Goal: Find contact information: Find contact information

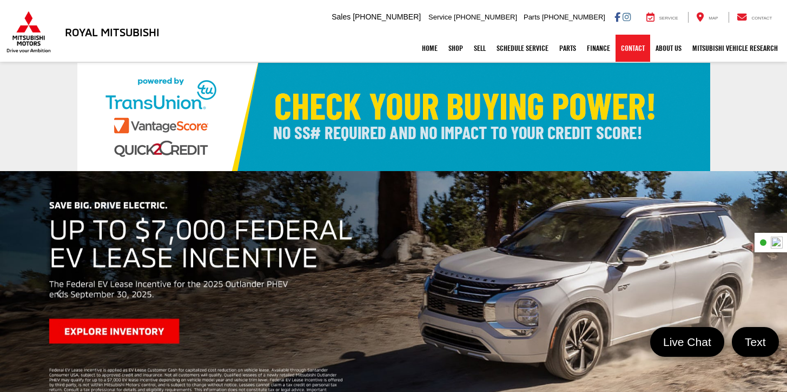
click at [628, 42] on link "Contact" at bounding box center [632, 48] width 35 height 27
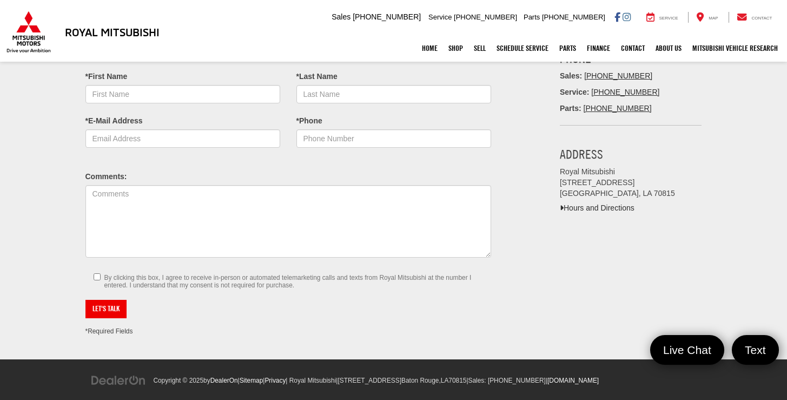
scroll to position [78, 0]
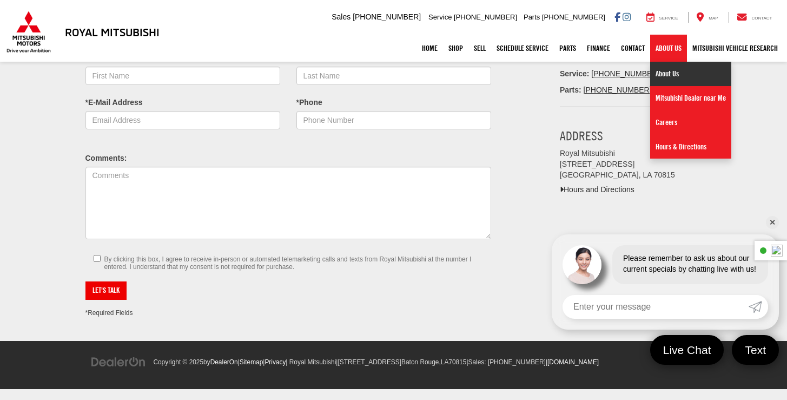
click at [662, 76] on link "About Us" at bounding box center [690, 74] width 81 height 24
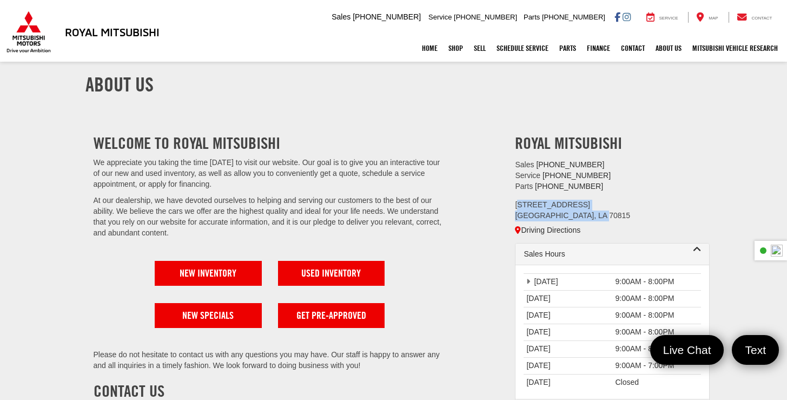
drag, startPoint x: 605, startPoint y: 212, endPoint x: 509, endPoint y: 208, distance: 96.4
copy address "[STREET_ADDRESS]"
